Goal: Transaction & Acquisition: Purchase product/service

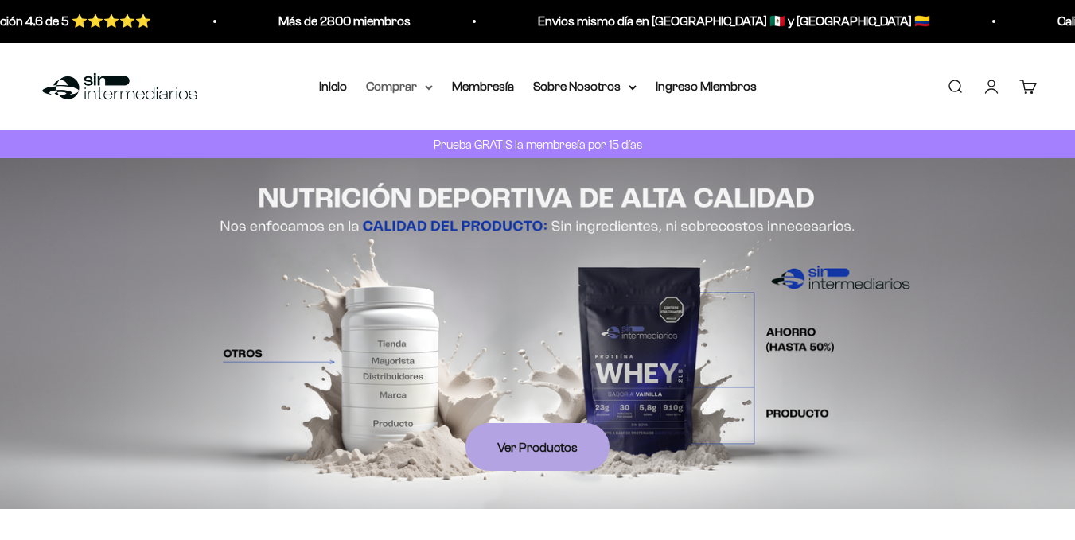
click at [426, 88] on icon at bounding box center [429, 87] width 8 height 6
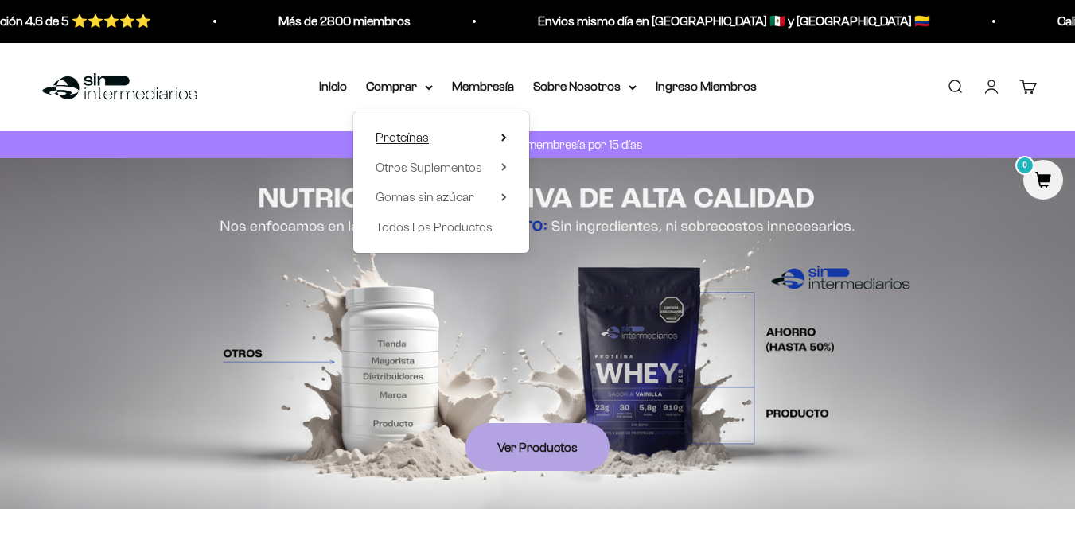
click at [416, 140] on span "Proteínas" at bounding box center [402, 137] width 53 height 14
click at [452, 228] on span "Todos Los Productos" at bounding box center [434, 227] width 117 height 14
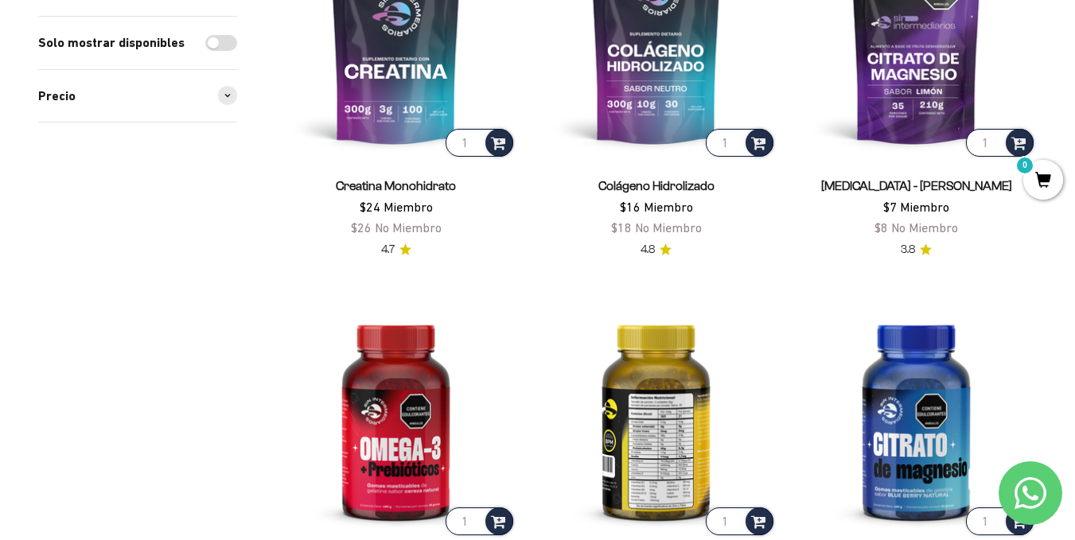
scroll to position [318, 0]
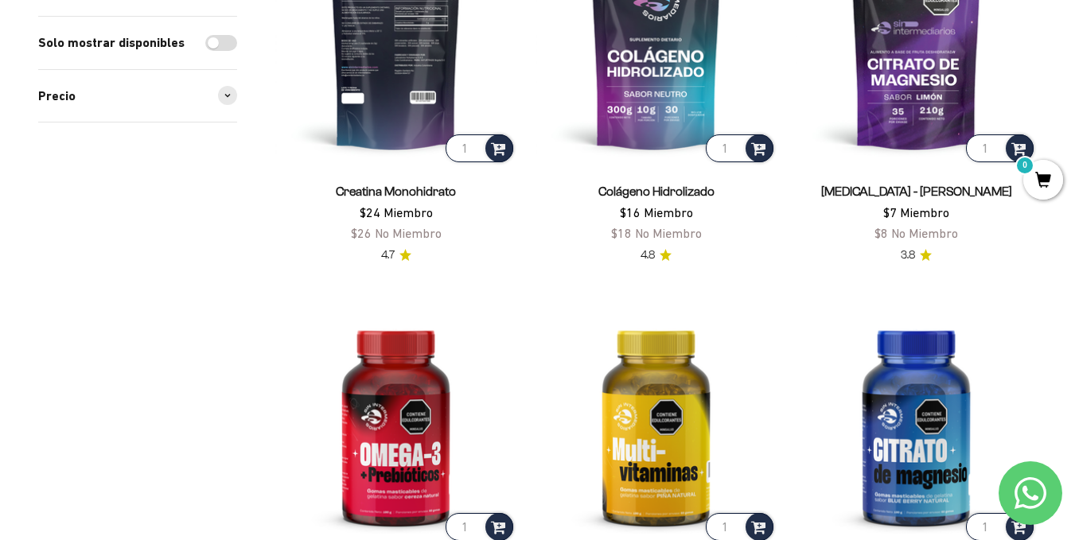
click at [383, 84] on img at bounding box center [395, 44] width 241 height 241
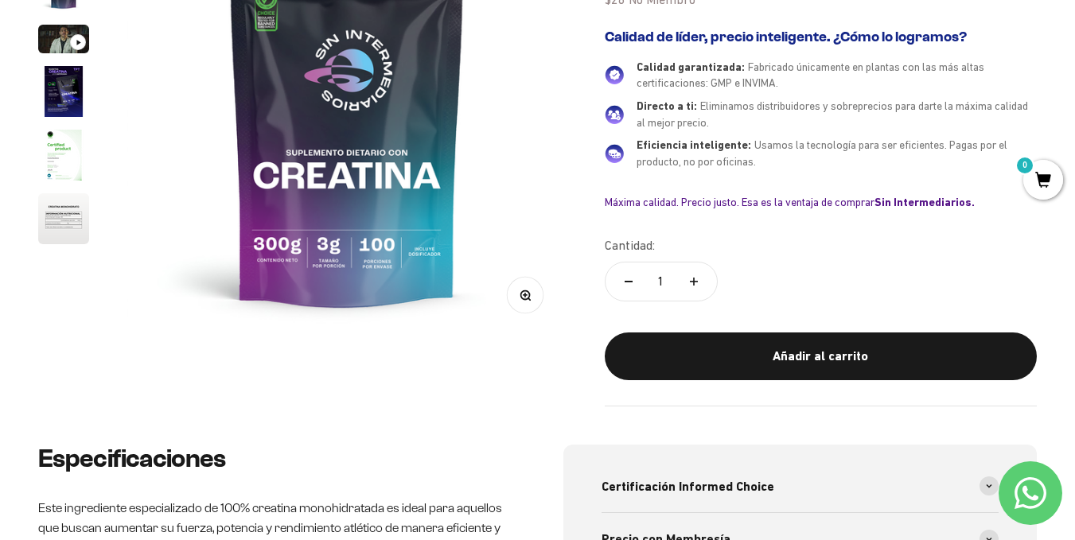
scroll to position [557, 0]
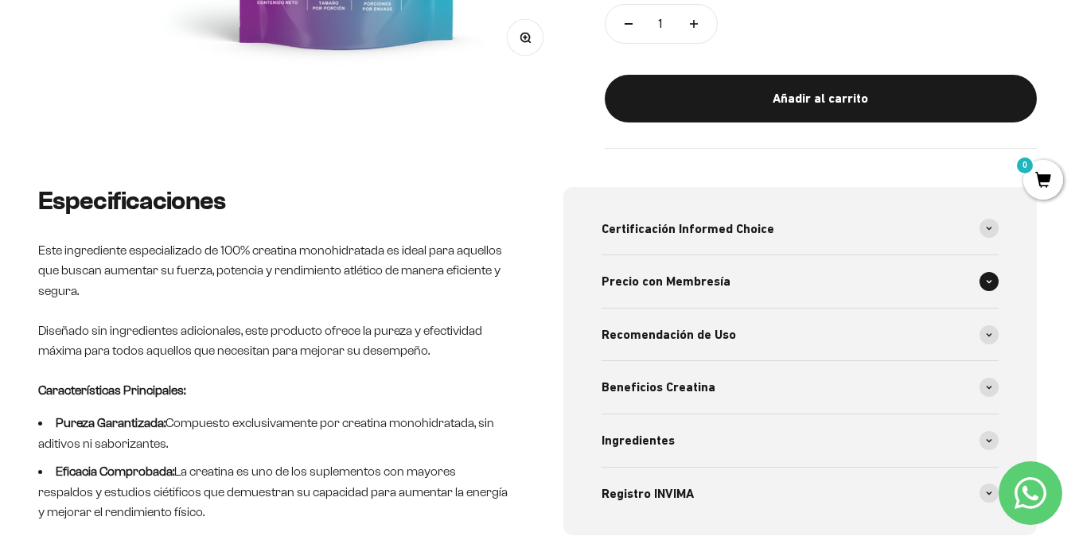
click at [988, 285] on span at bounding box center [988, 281] width 19 height 19
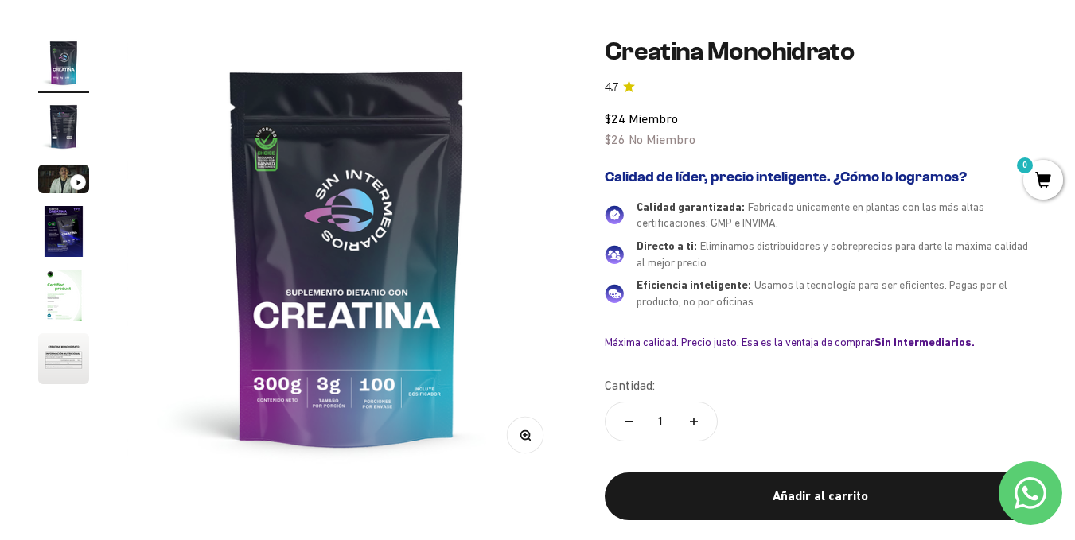
scroll to position [0, 0]
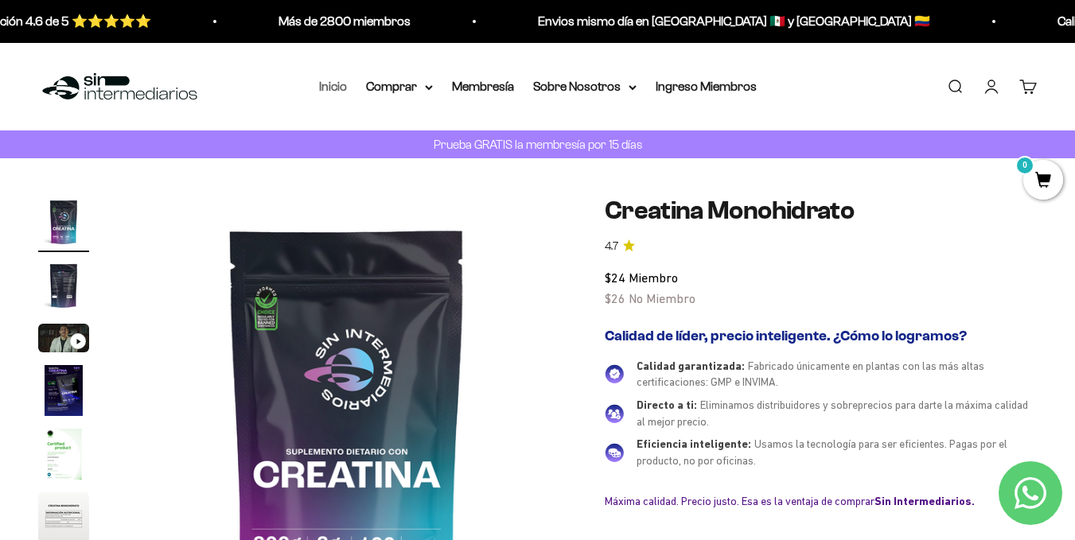
click at [337, 91] on link "Inicio" at bounding box center [333, 87] width 28 height 14
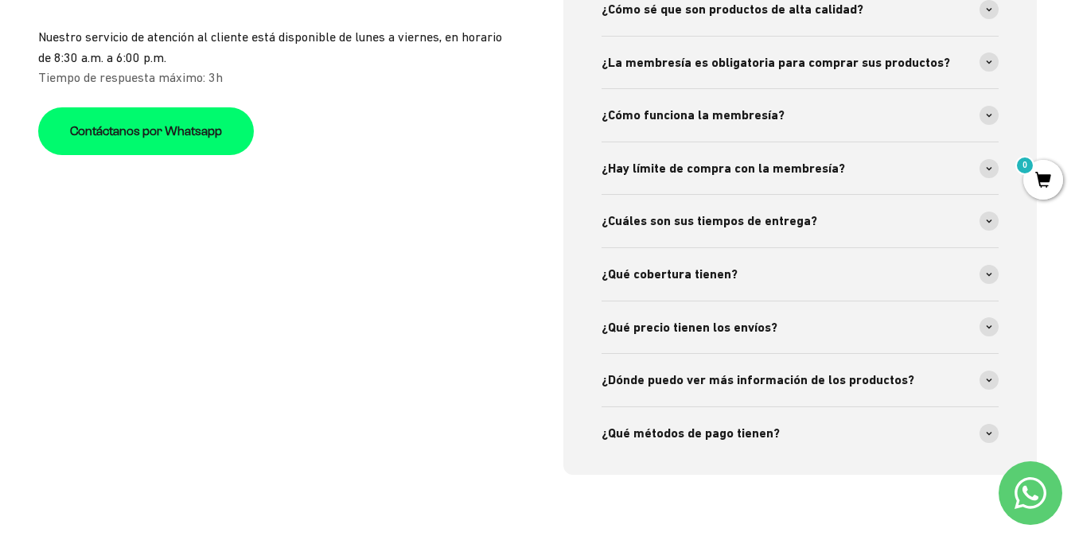
scroll to position [3262, 0]
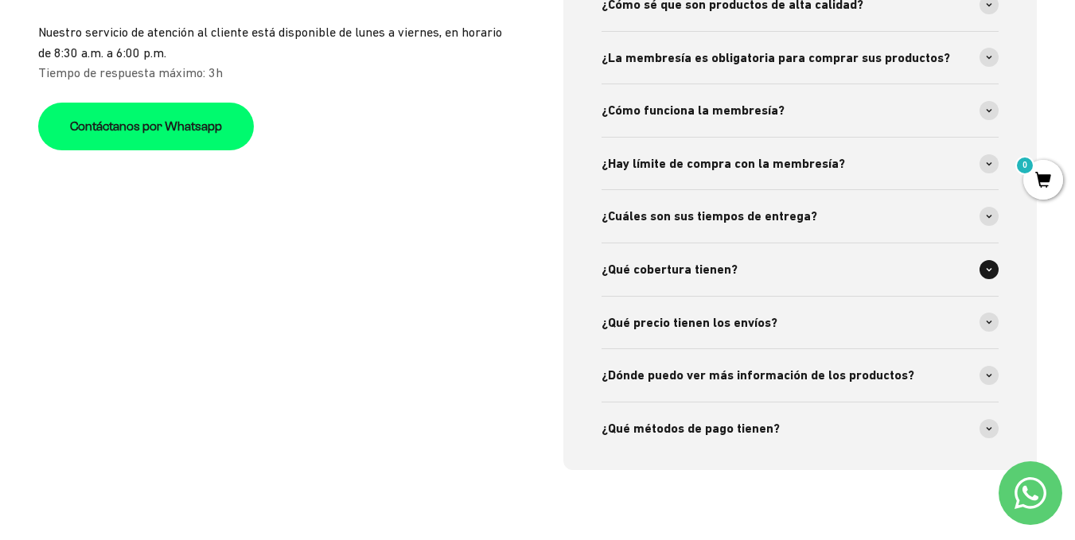
click at [992, 277] on span at bounding box center [988, 269] width 19 height 19
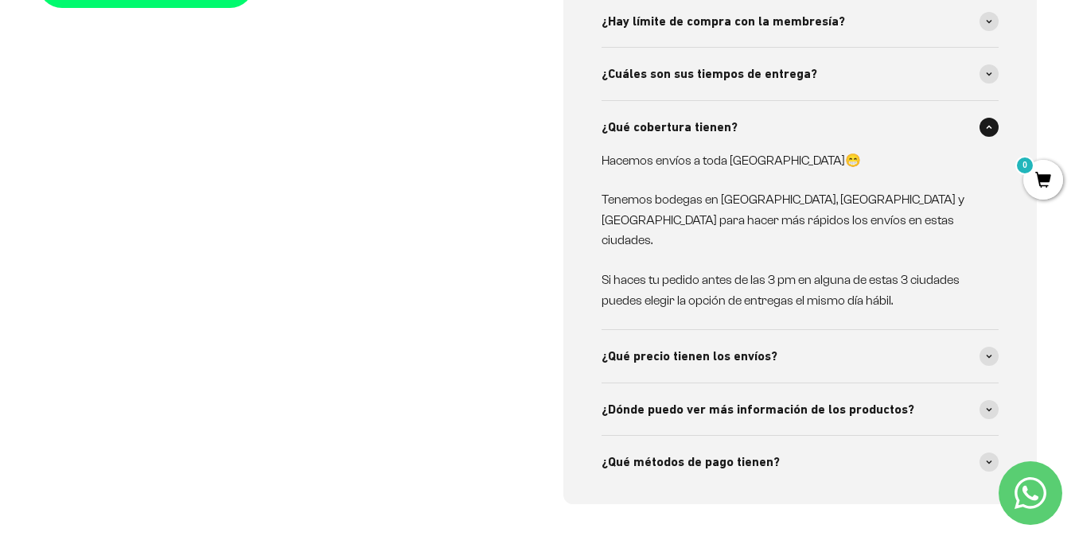
scroll to position [3501, 0]
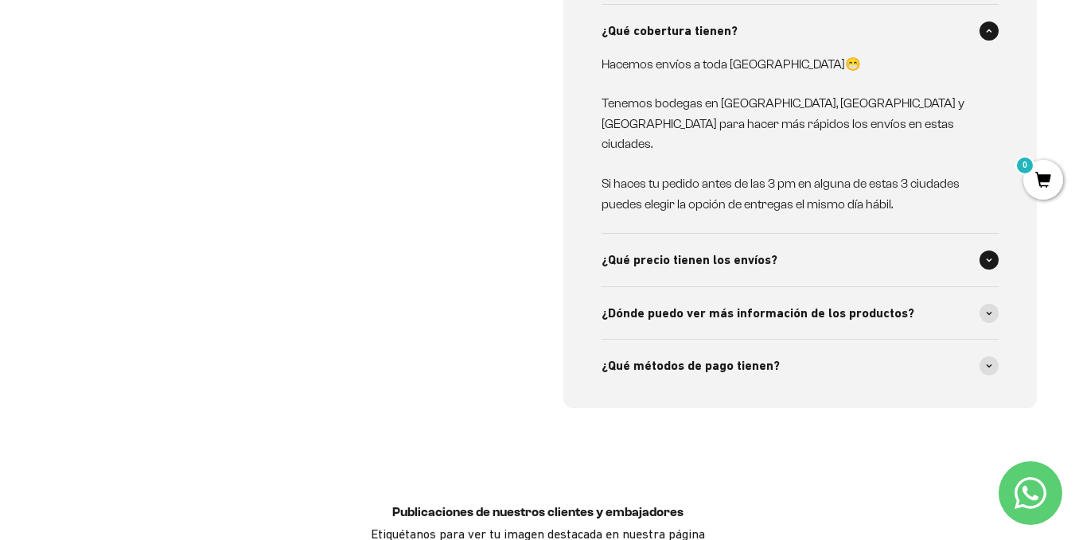
click at [991, 258] on icon at bounding box center [989, 260] width 6 height 5
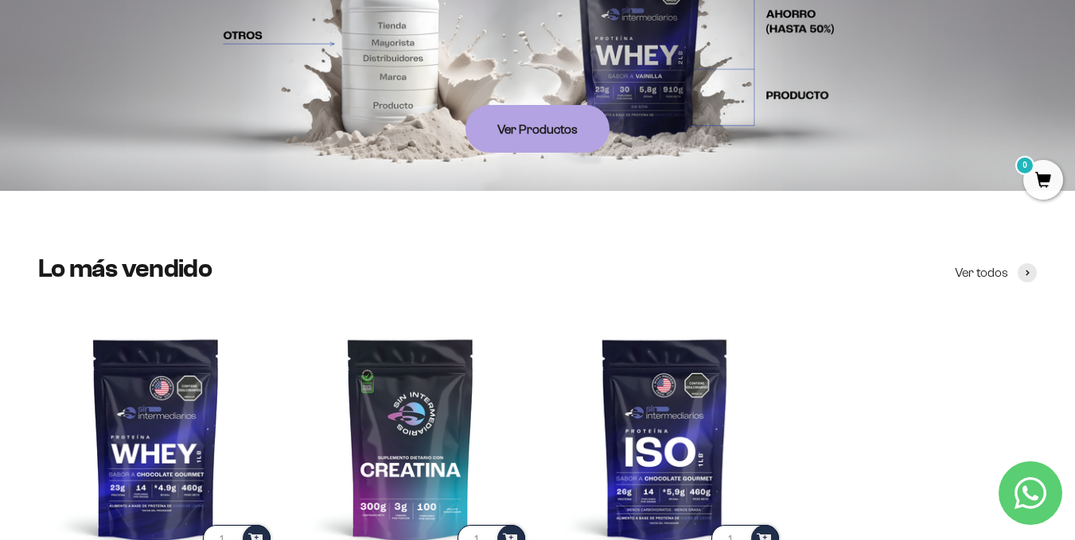
scroll to position [0, 0]
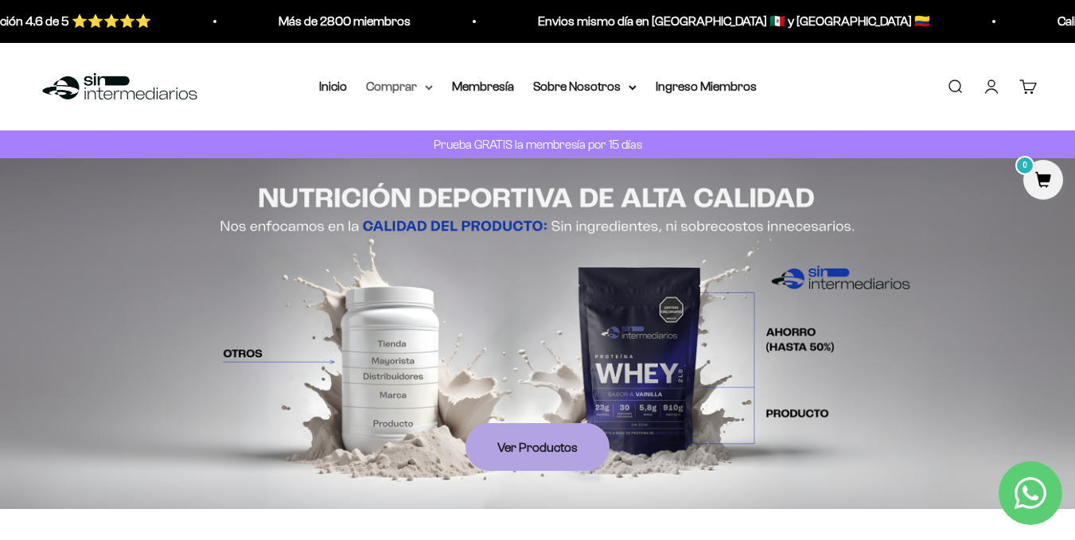
click at [400, 84] on summary "Comprar" at bounding box center [399, 86] width 67 height 21
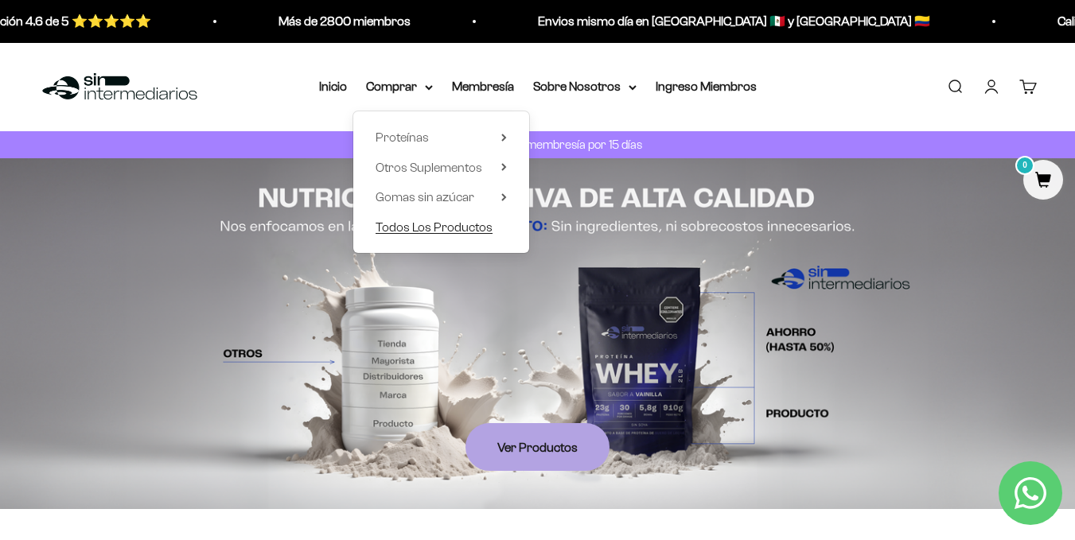
click at [461, 231] on span "Todos Los Productos" at bounding box center [434, 227] width 117 height 14
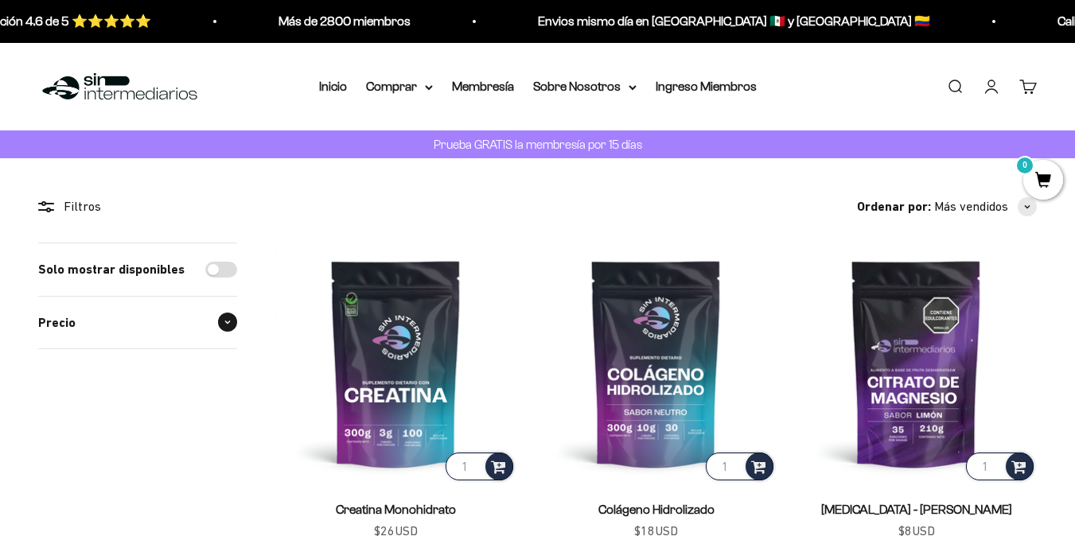
click at [228, 323] on icon at bounding box center [227, 322] width 5 height 2
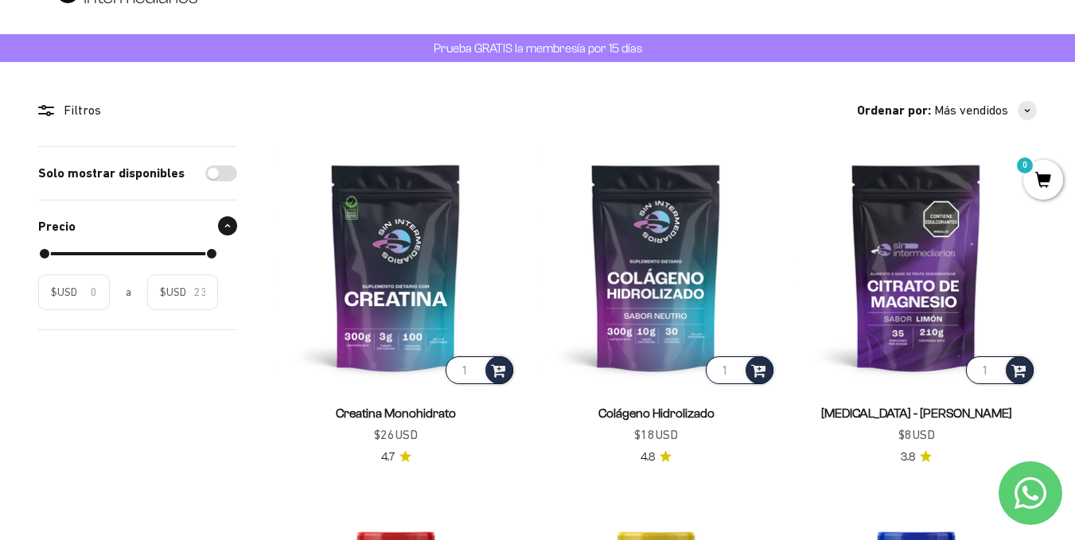
scroll to position [159, 0]
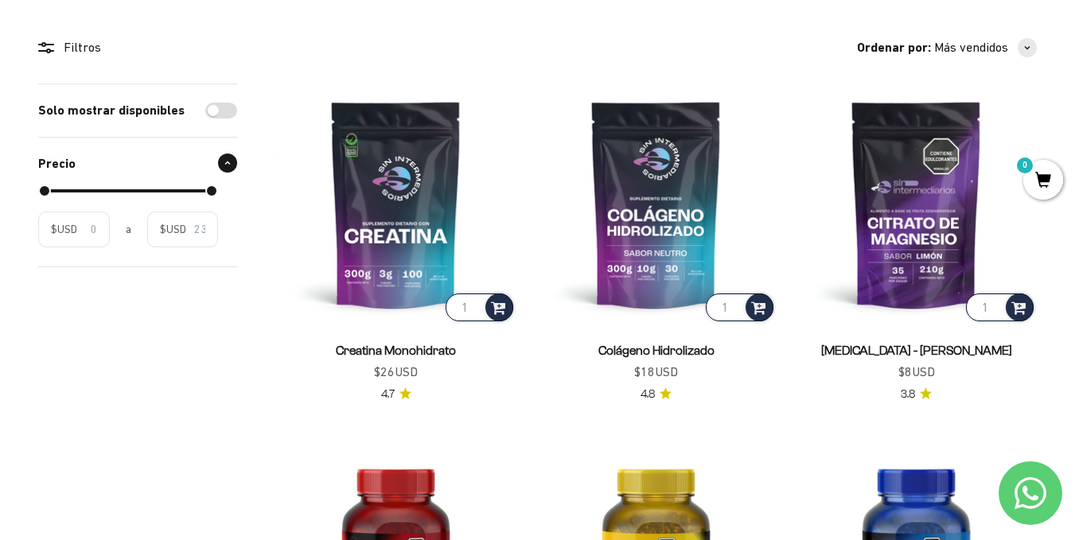
click at [232, 111] on input "Solo mostrar disponibles" at bounding box center [221, 111] width 32 height 16
checkbox input "true"
click at [81, 230] on label "$USD" at bounding box center [74, 229] width 72 height 35
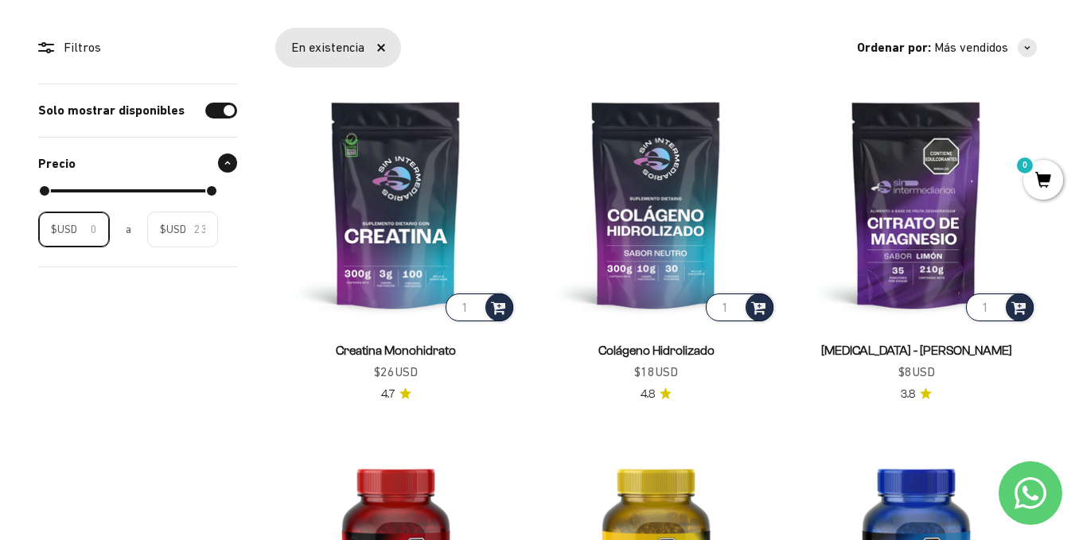
click at [85, 230] on input "$USD" at bounding box center [91, 229] width 12 height 18
click at [58, 228] on span "$USD" at bounding box center [64, 229] width 26 height 18
click at [85, 228] on input "$USD" at bounding box center [91, 229] width 12 height 18
click at [226, 164] on icon at bounding box center [227, 163] width 5 height 2
click at [226, 164] on icon at bounding box center [227, 163] width 6 height 5
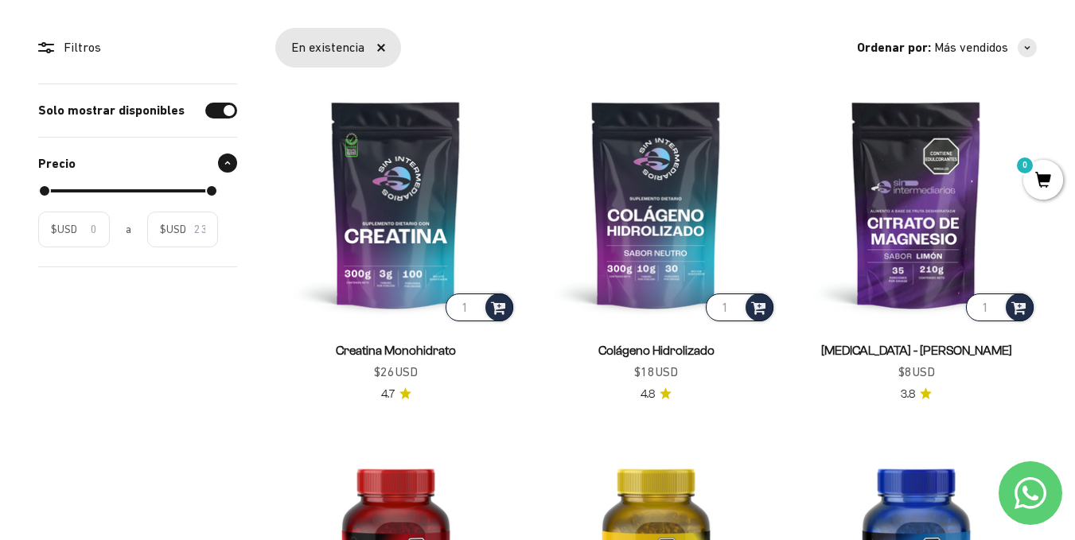
click at [48, 52] on circle at bounding box center [48, 50] width 3 height 3
click at [75, 46] on div "Filtros" at bounding box center [137, 47] width 199 height 21
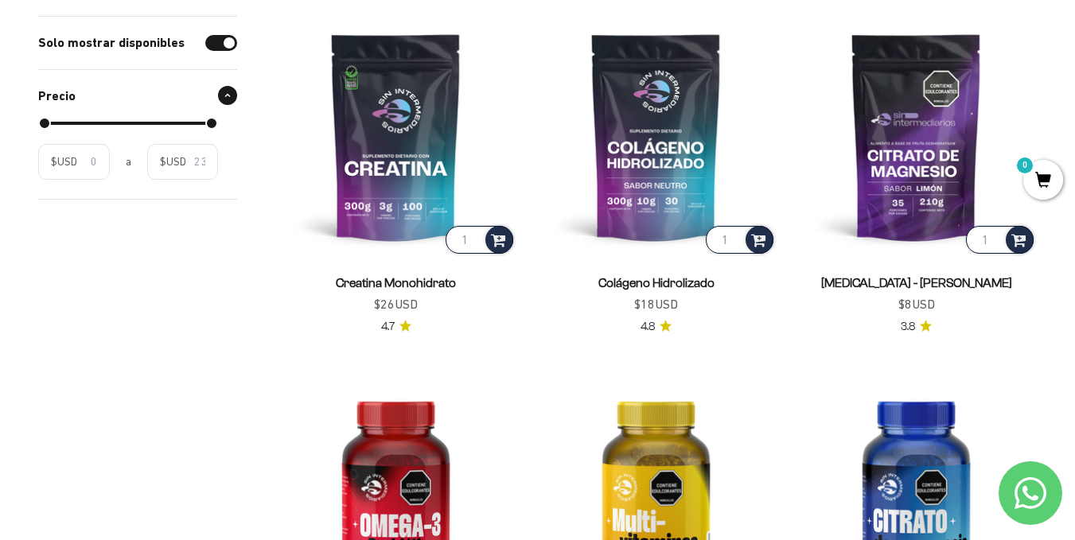
scroll to position [318, 0]
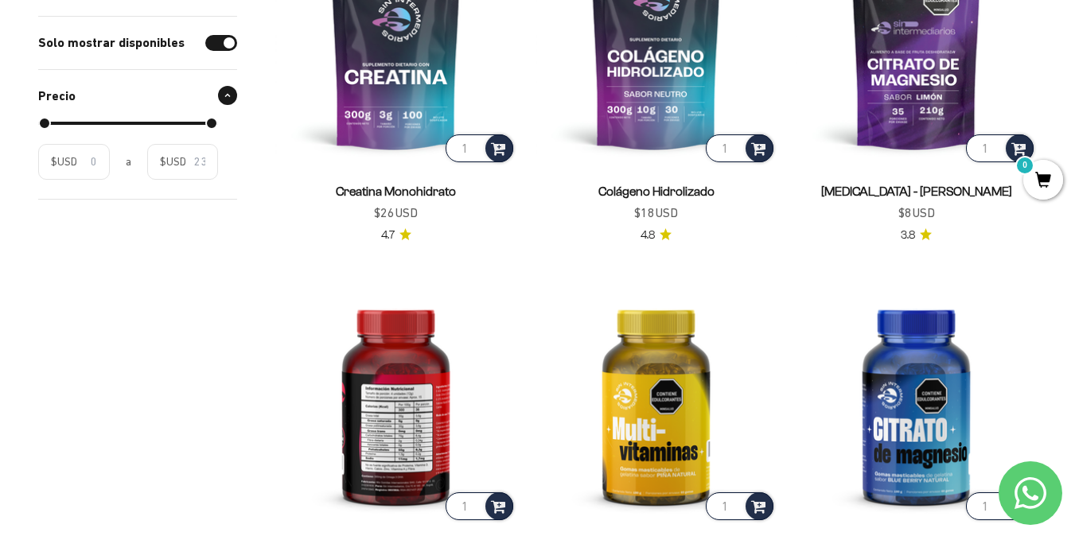
click at [386, 388] on img at bounding box center [395, 402] width 241 height 241
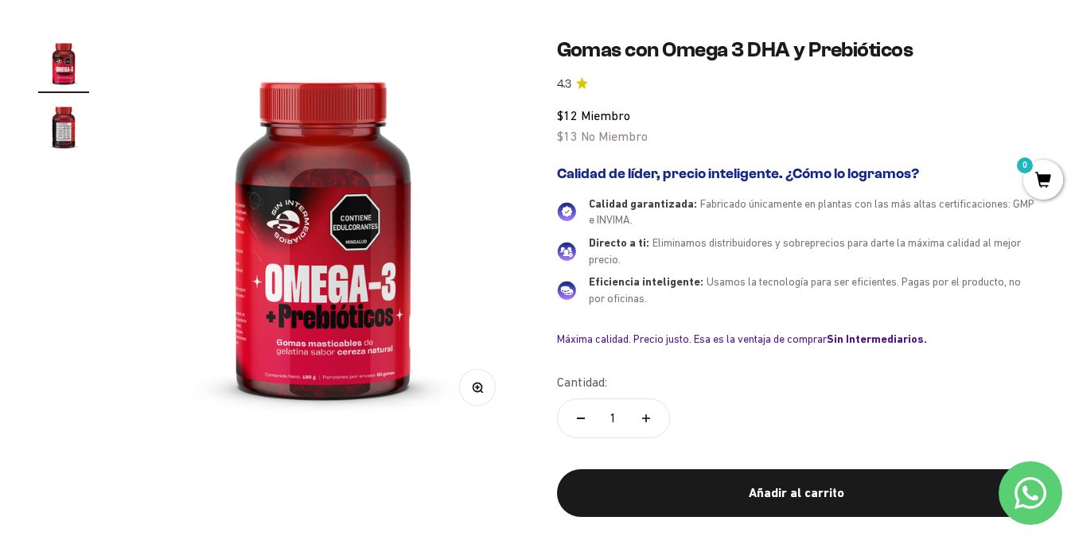
click at [321, 338] on img at bounding box center [322, 232] width 391 height 391
click at [64, 121] on img "Ir al artículo 2" at bounding box center [63, 126] width 51 height 51
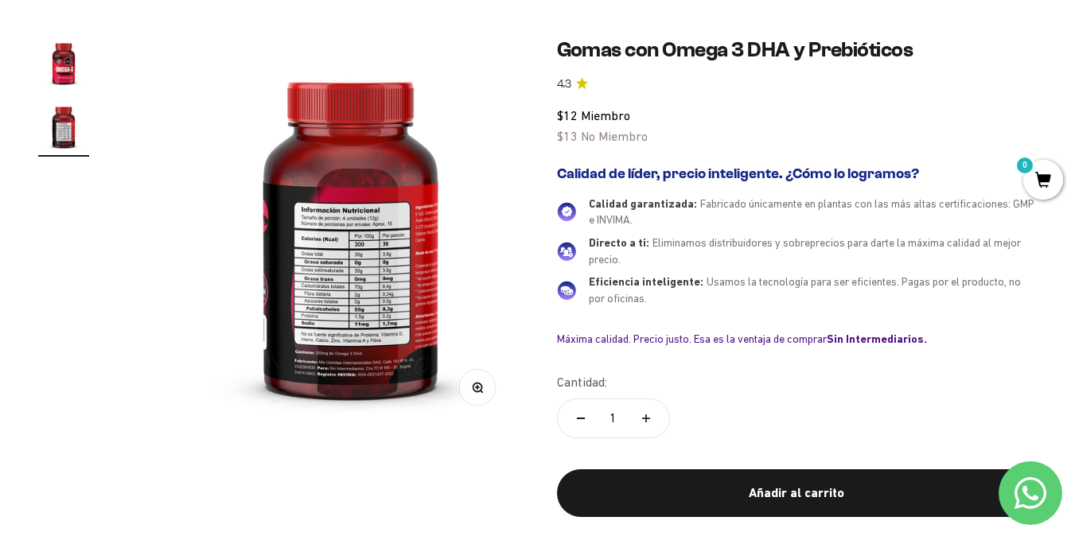
scroll to position [0, 400]
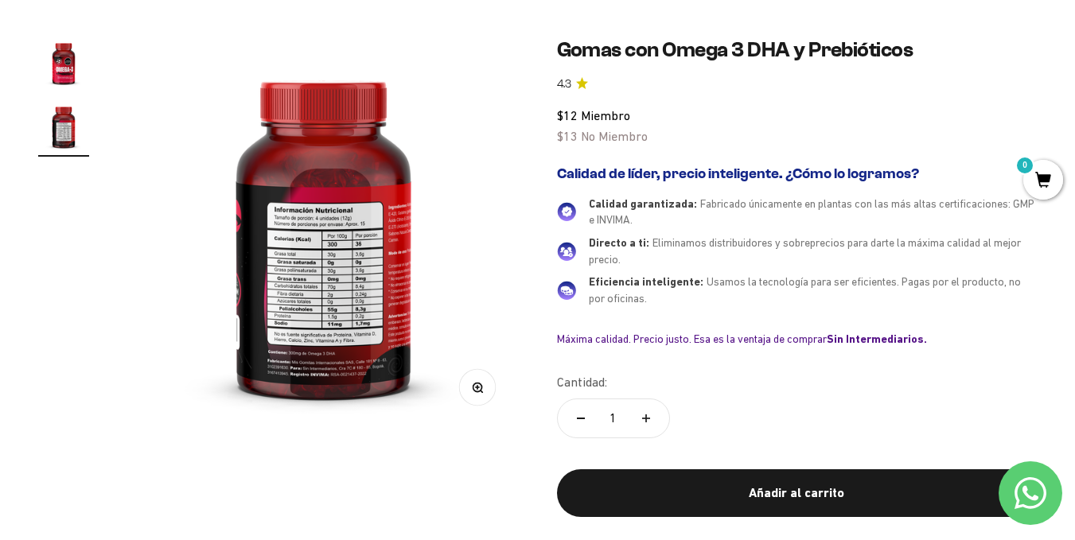
click at [480, 385] on icon "button" at bounding box center [477, 387] width 11 height 11
